Goal: Book appointment/travel/reservation

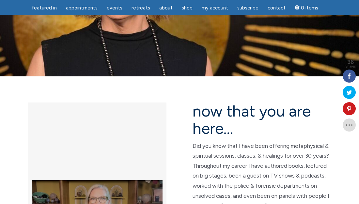
scroll to position [163, 0]
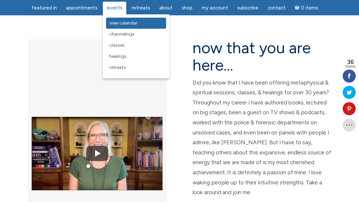
click at [121, 27] on link "View Calendar" at bounding box center [136, 23] width 60 height 11
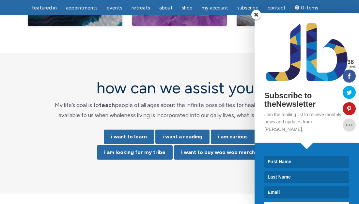
scroll to position [1262, 0]
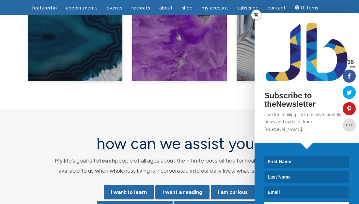
click at [195, 109] on section "how can we assist you? My life’s goal is to teach people of all ages about the …" at bounding box center [179, 179] width 359 height 140
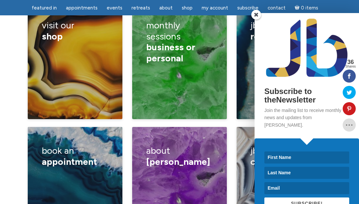
scroll to position [0, 0]
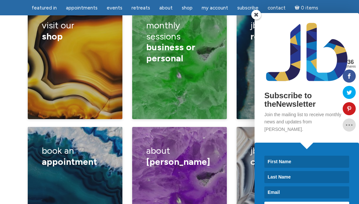
click at [254, 16] on span at bounding box center [256, 15] width 10 height 10
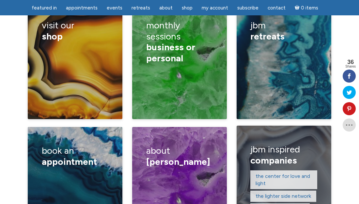
scroll to position [969, 0]
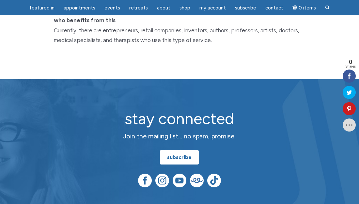
scroll to position [751, 0]
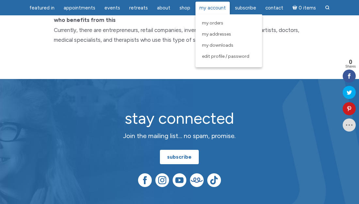
click at [208, 7] on span "My Account" at bounding box center [212, 8] width 26 height 6
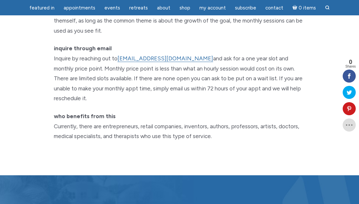
scroll to position [653, 0]
